Goal: Communication & Community: Answer question/provide support

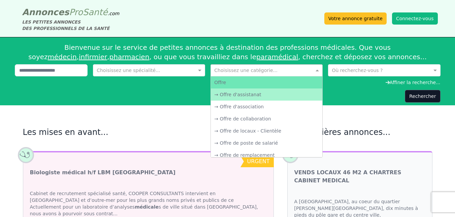
click at [297, 71] on input "text" at bounding box center [259, 69] width 91 height 7
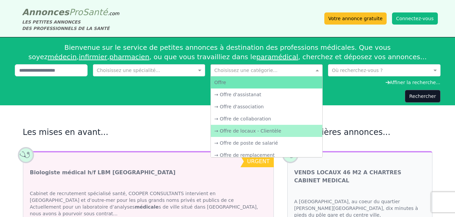
click at [263, 129] on div "→ Offre de locaux - Clientèle" at bounding box center [267, 131] width 112 height 12
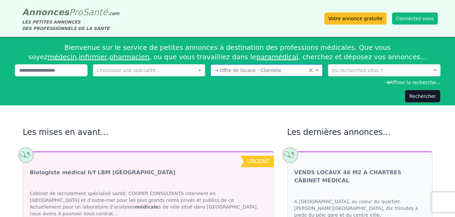
click at [354, 67] on input "text" at bounding box center [377, 69] width 91 height 7
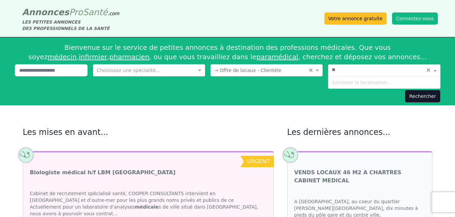
click at [354, 67] on input "**" at bounding box center [377, 69] width 91 height 7
type input "****"
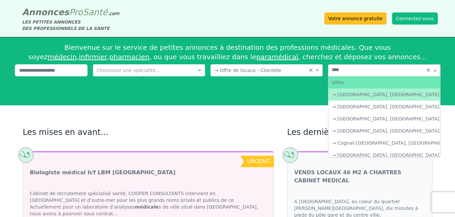
click at [349, 96] on div "→ [GEOGRAPHIC_DATA], [GEOGRAPHIC_DATA]" at bounding box center [384, 95] width 112 height 12
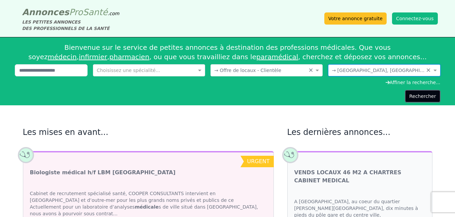
click at [425, 97] on button "Rechercher" at bounding box center [422, 96] width 35 height 13
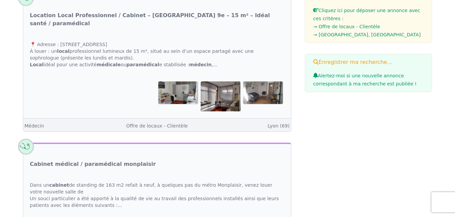
scroll to position [143, 0]
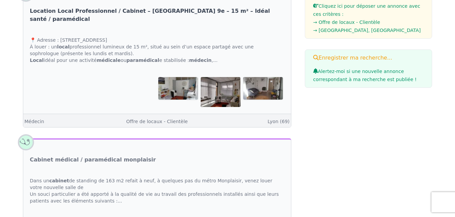
click at [219, 9] on link "Location Local Professionnel / Cabinet – [GEOGRAPHIC_DATA] 9e – 15 m² – Idéal s…" at bounding box center [157, 15] width 254 height 16
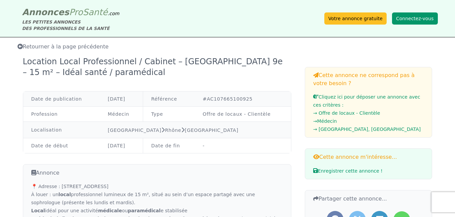
click at [421, 18] on button "Connectez-vous" at bounding box center [415, 18] width 46 height 12
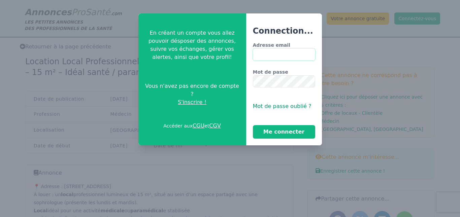
type input "**********"
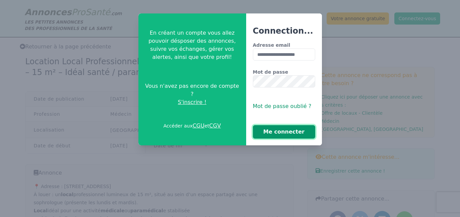
click at [273, 134] on button "Me connecter" at bounding box center [284, 131] width 62 height 13
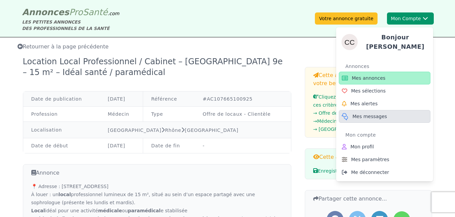
click at [365, 110] on link "Mes messages" at bounding box center [385, 116] width 92 height 13
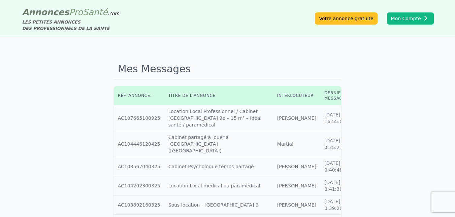
click at [202, 114] on td "Titre annonce : Location Local Professionnel / Cabinet – [GEOGRAPHIC_DATA] 9e –…" at bounding box center [218, 118] width 109 height 26
click at [354, 120] on icon at bounding box center [357, 117] width 6 height 5
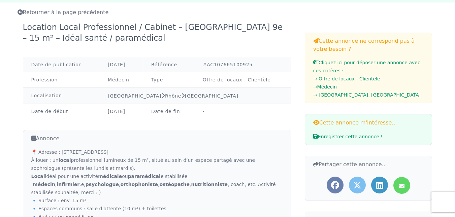
scroll to position [3, 0]
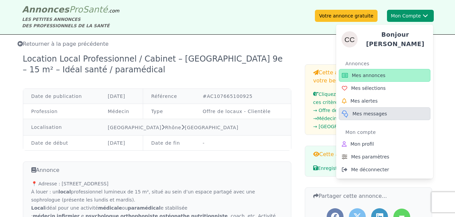
click at [368, 112] on span "Mes messages" at bounding box center [370, 113] width 35 height 7
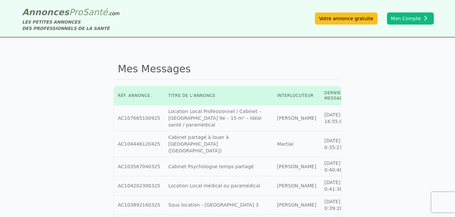
click at [354, 119] on link at bounding box center [357, 118] width 6 height 5
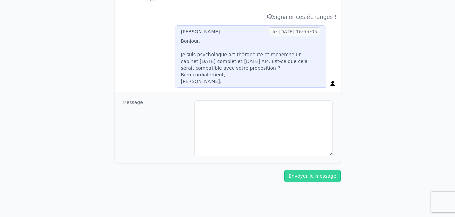
scroll to position [132, 0]
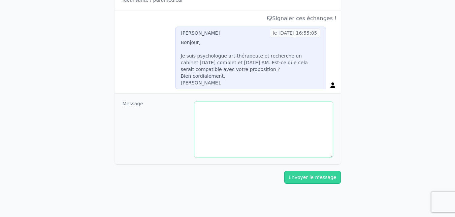
click at [247, 131] on textarea at bounding box center [263, 130] width 138 height 56
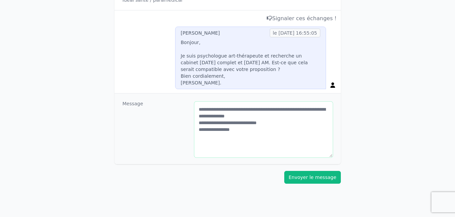
type textarea "**********"
click at [304, 177] on button "Envoyer le message" at bounding box center [312, 177] width 57 height 13
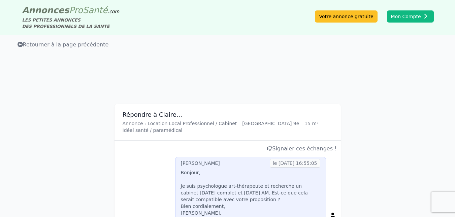
scroll to position [0, 0]
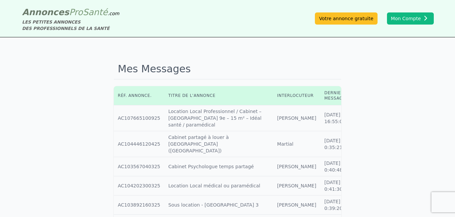
scroll to position [3, 0]
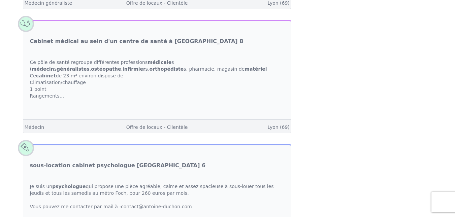
scroll to position [433, 0]
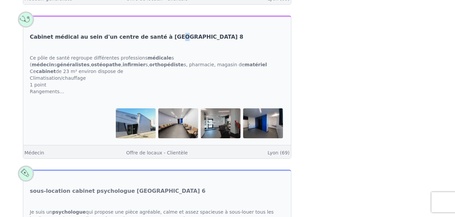
drag, startPoint x: 150, startPoint y: 35, endPoint x: 153, endPoint y: 28, distance: 7.9
click at [153, 28] on h3 "Cabinet médical au sein d'un centre de santé à [GEOGRAPHIC_DATA] 8" at bounding box center [136, 32] width 227 height 31
click at [153, 33] on link "Cabinet médical au sein d'un centre de santé à [GEOGRAPHIC_DATA] 8" at bounding box center [137, 37] width 214 height 8
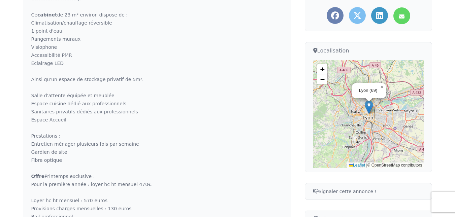
scroll to position [227, 0]
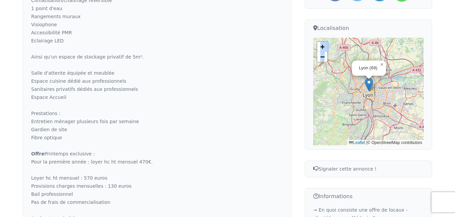
drag, startPoint x: 450, startPoint y: 77, endPoint x: 450, endPoint y: 112, distance: 34.0
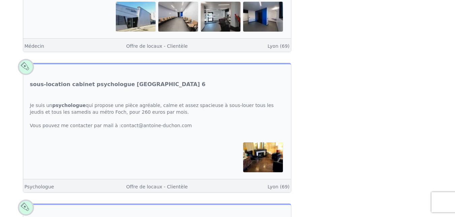
scroll to position [730, 0]
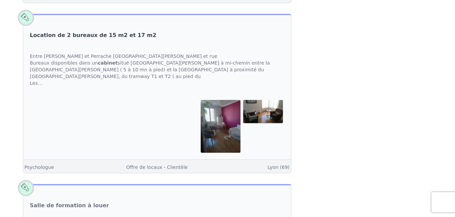
click at [93, 31] on link "Location de 2 bureaux de 15 m2 et 17 m2" at bounding box center [93, 35] width 127 height 8
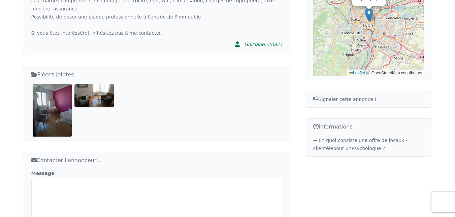
scroll to position [354, 0]
